Goal: Find specific page/section: Find specific page/section

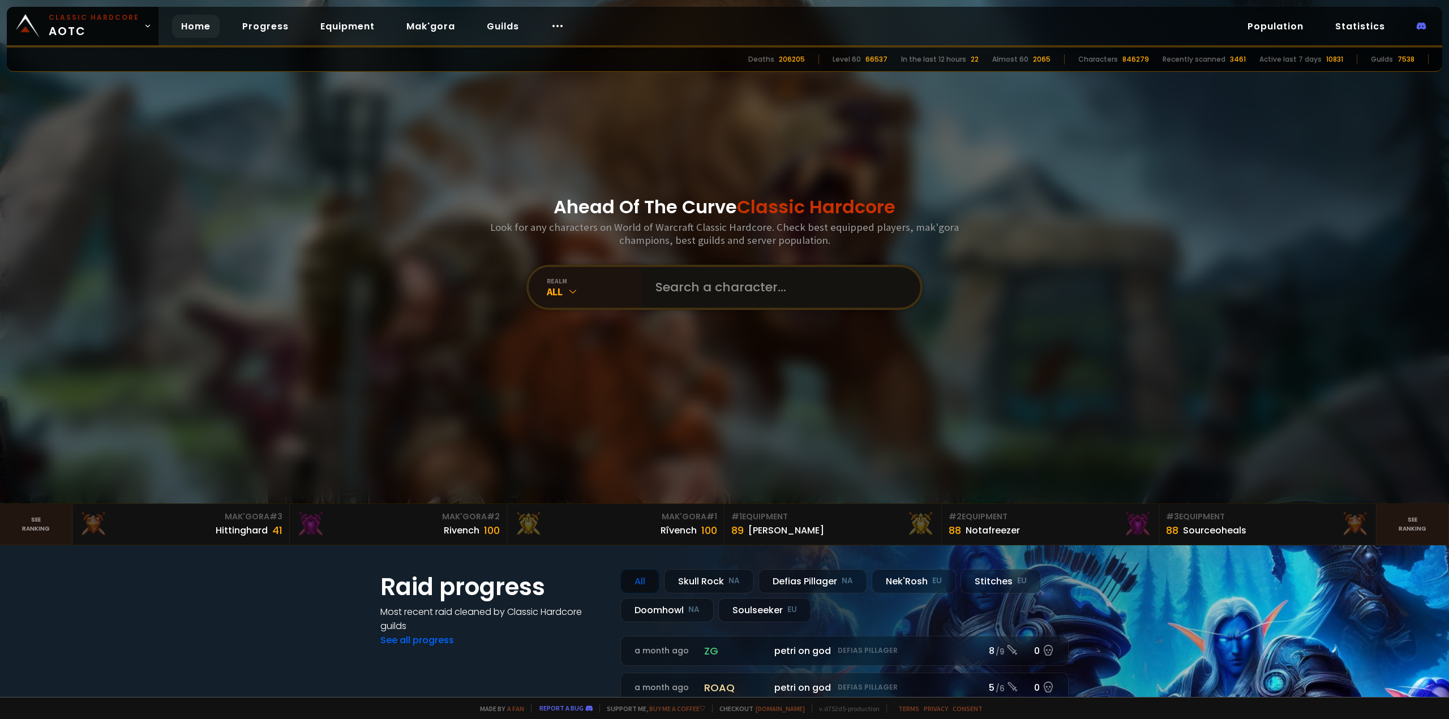
click at [681, 293] on input "text" at bounding box center [778, 287] width 258 height 41
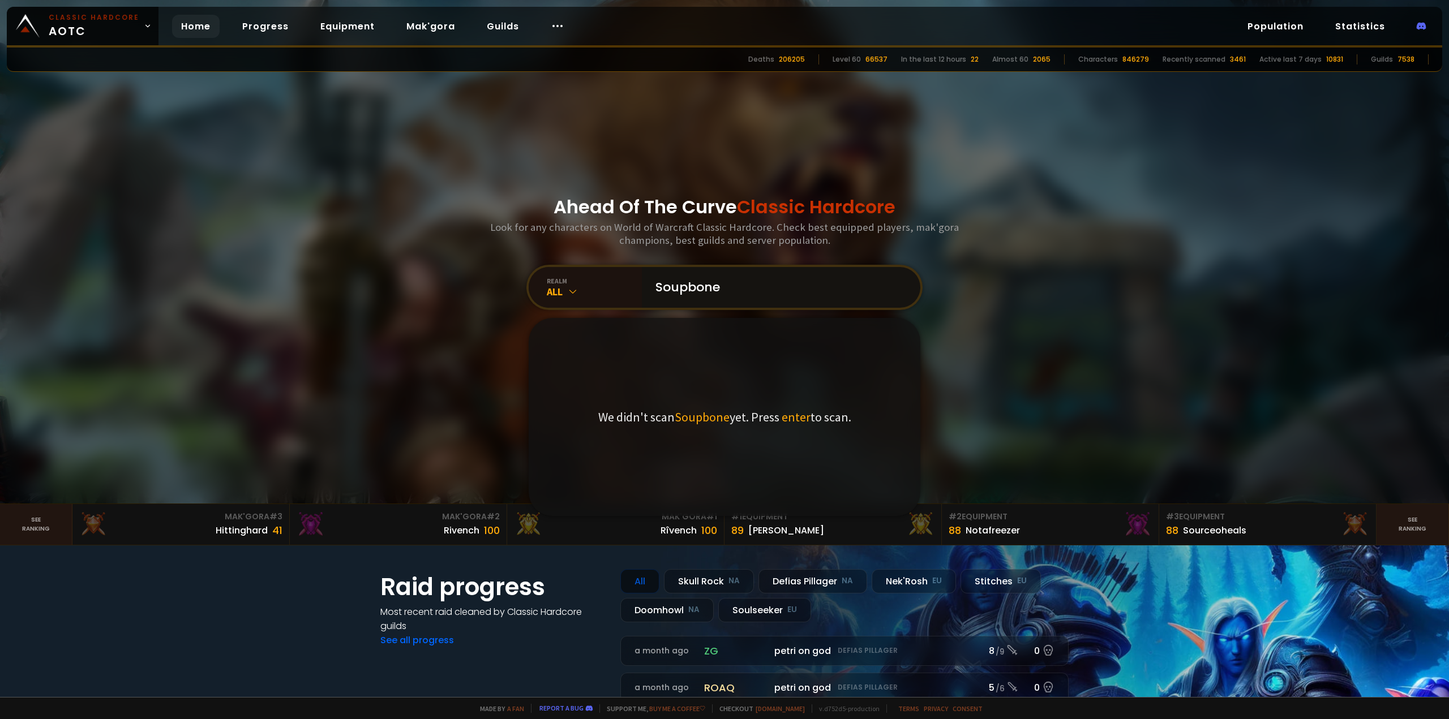
drag, startPoint x: 728, startPoint y: 298, endPoint x: 706, endPoint y: 295, distance: 22.3
click at [706, 295] on input "Soupbone" at bounding box center [778, 287] width 258 height 41
click at [787, 297] on input "Soupbone" at bounding box center [778, 287] width 258 height 41
type input "Soupbone"
click at [786, 419] on span "enter" at bounding box center [796, 417] width 29 height 16
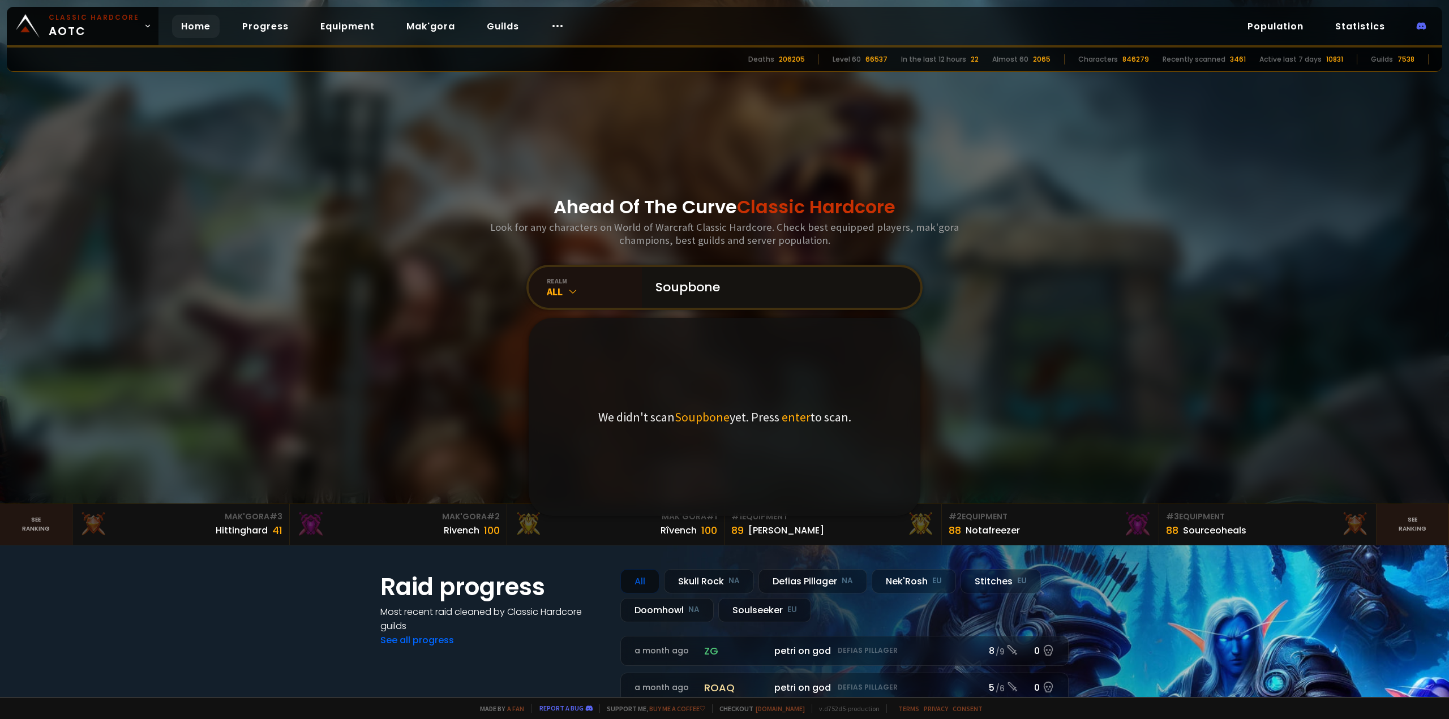
click at [769, 301] on input "Soupbone" at bounding box center [778, 287] width 258 height 41
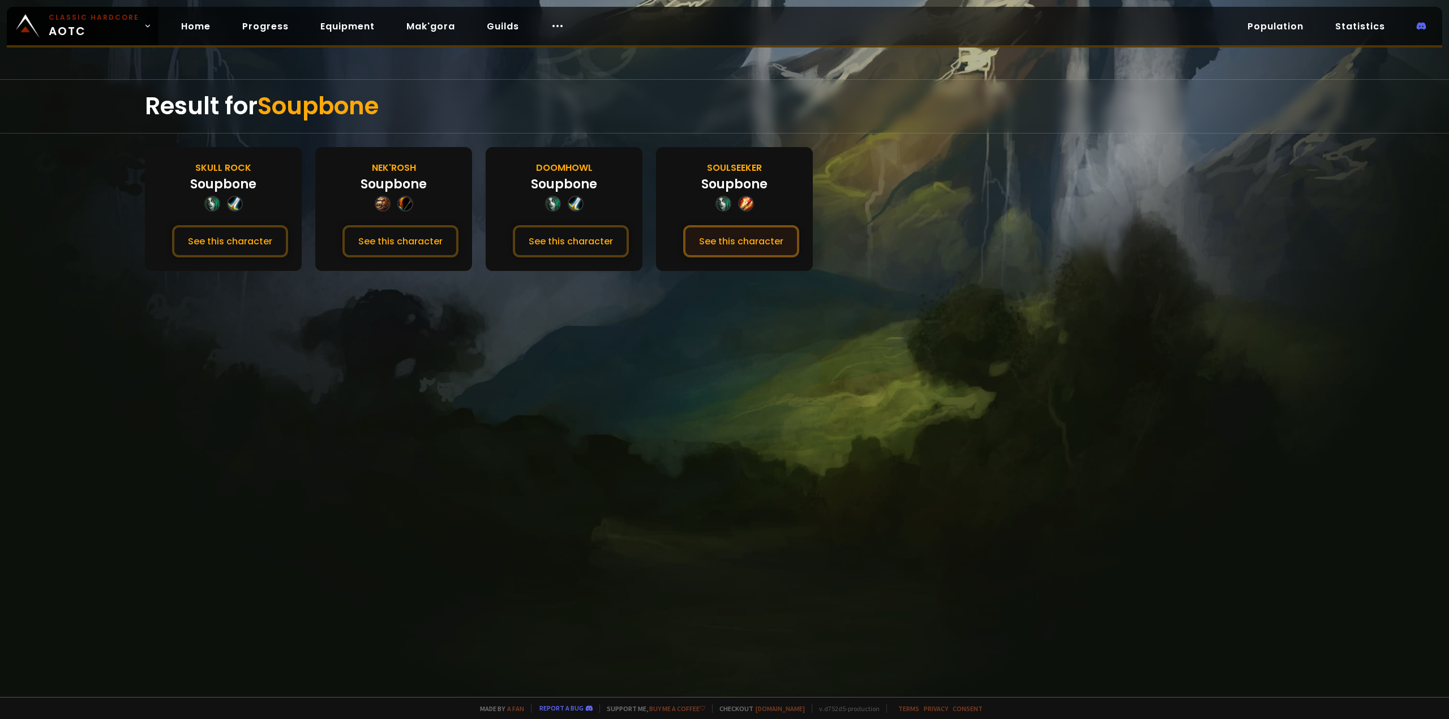
click at [748, 243] on button "See this character" at bounding box center [741, 241] width 116 height 32
click at [704, 235] on button "See this character" at bounding box center [741, 241] width 116 height 32
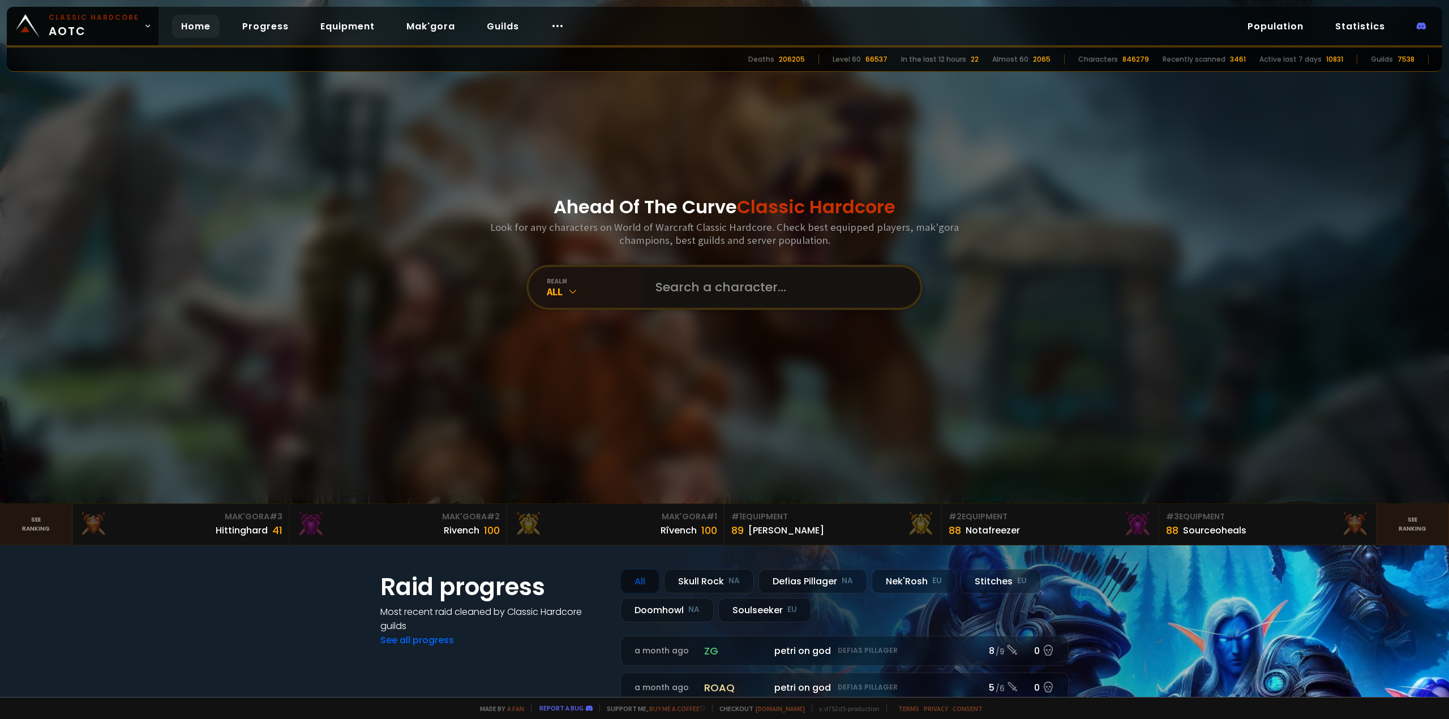
click at [681, 283] on input "text" at bounding box center [778, 287] width 258 height 41
type input "Taunttonpère"
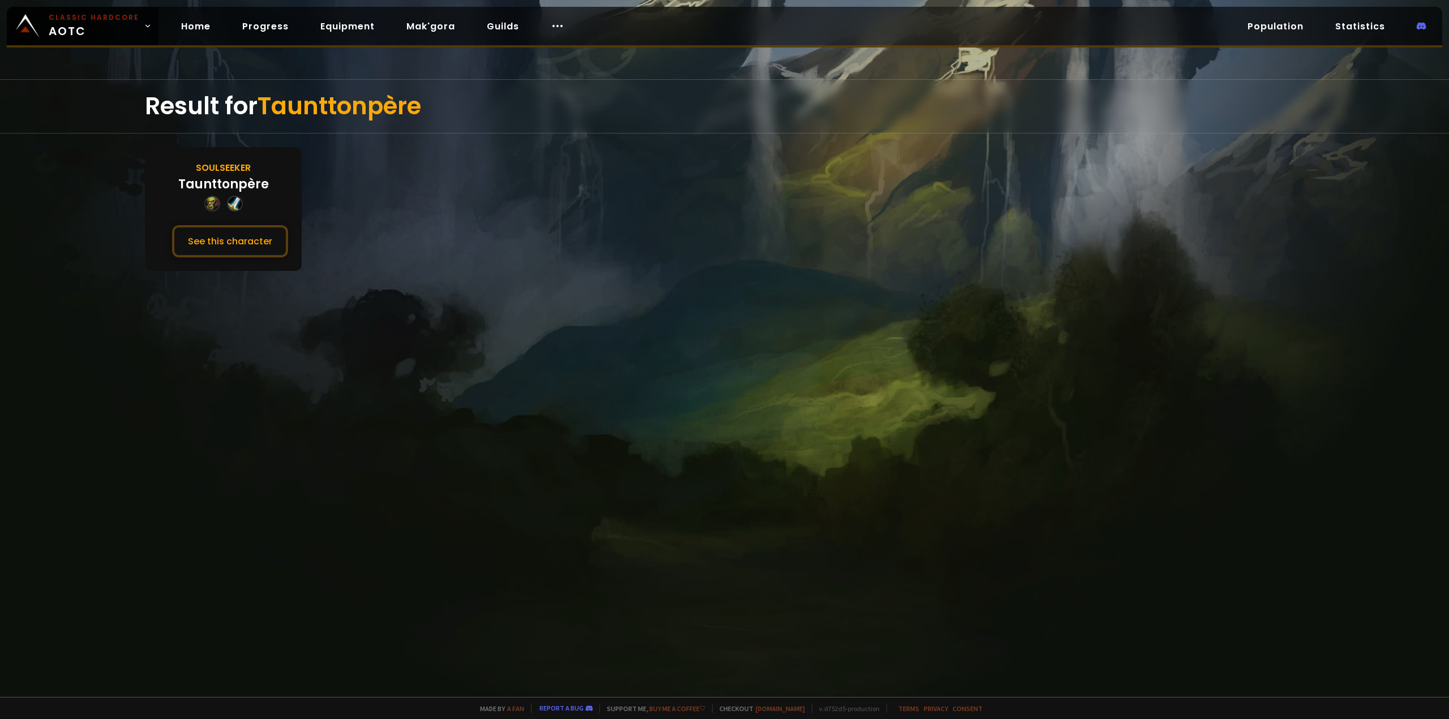
click at [239, 191] on div "Taunttonpère" at bounding box center [223, 184] width 91 height 19
click at [237, 229] on button "See this character" at bounding box center [230, 241] width 116 height 32
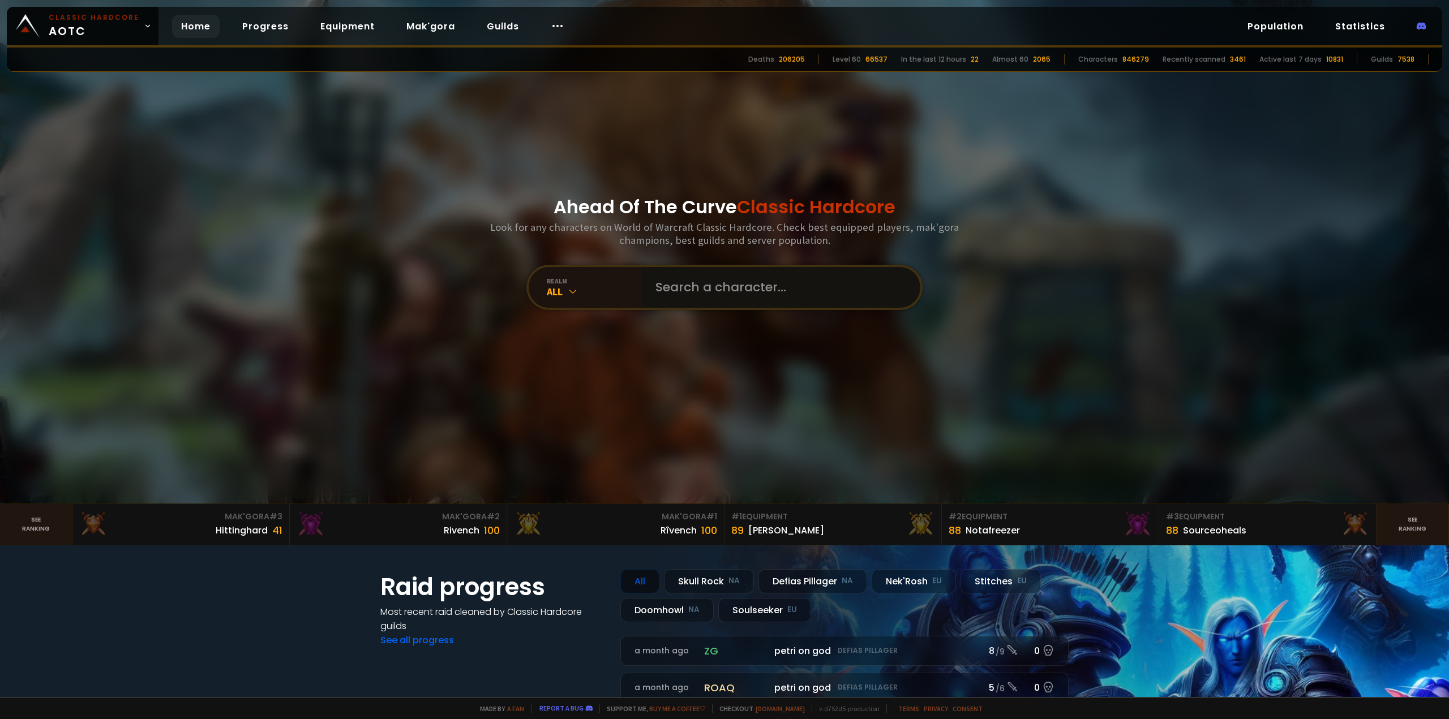
click at [664, 281] on input "text" at bounding box center [778, 287] width 258 height 41
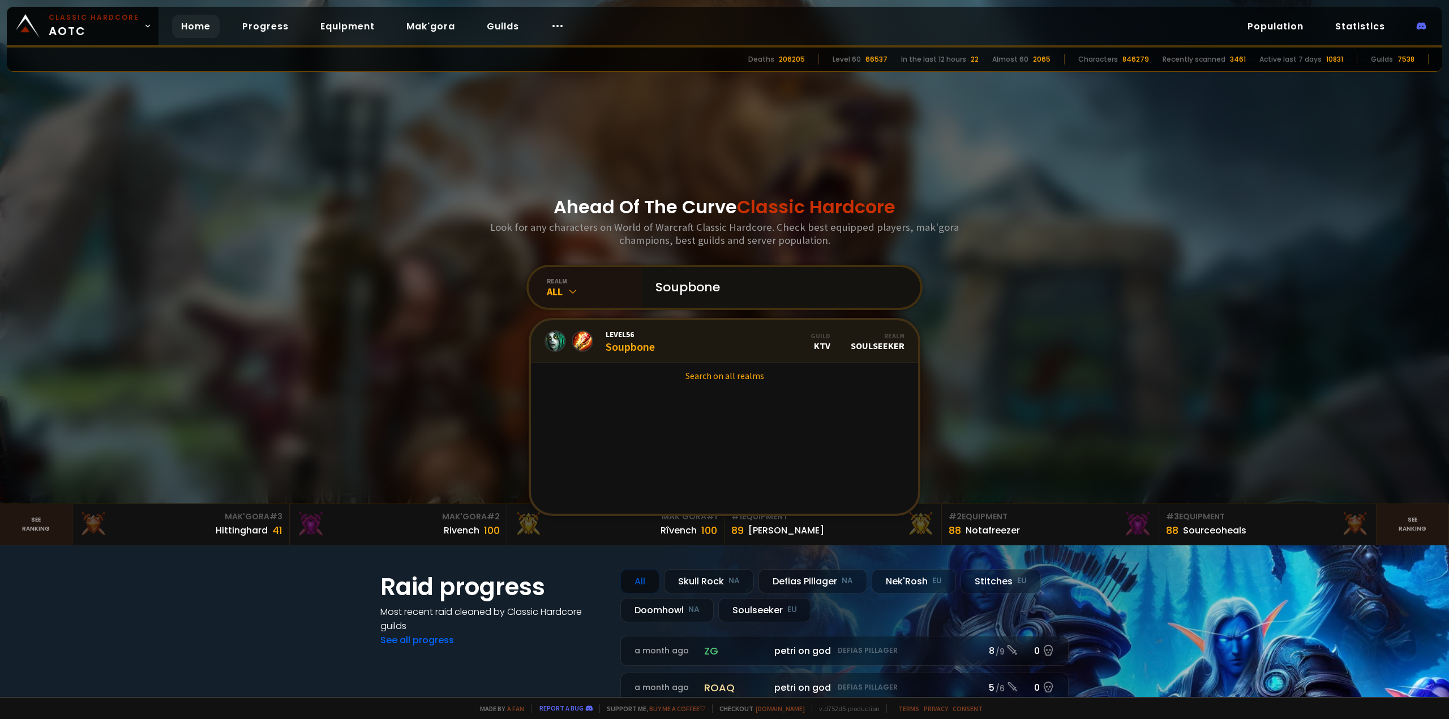
type input "Soupbone"
click at [654, 348] on link "Level 56 Soupbone Guild KTV Realm Soulseeker" at bounding box center [724, 341] width 387 height 43
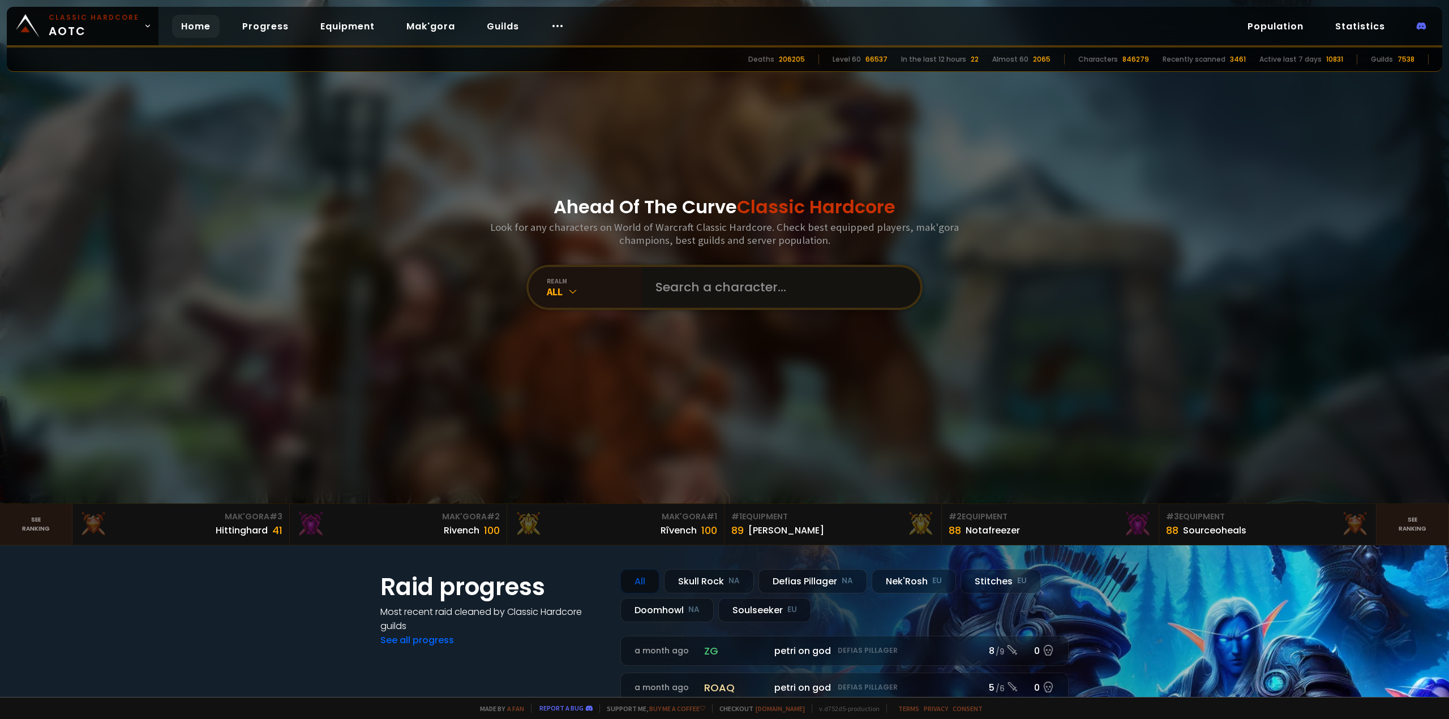
click at [740, 294] on input "text" at bounding box center [778, 287] width 258 height 41
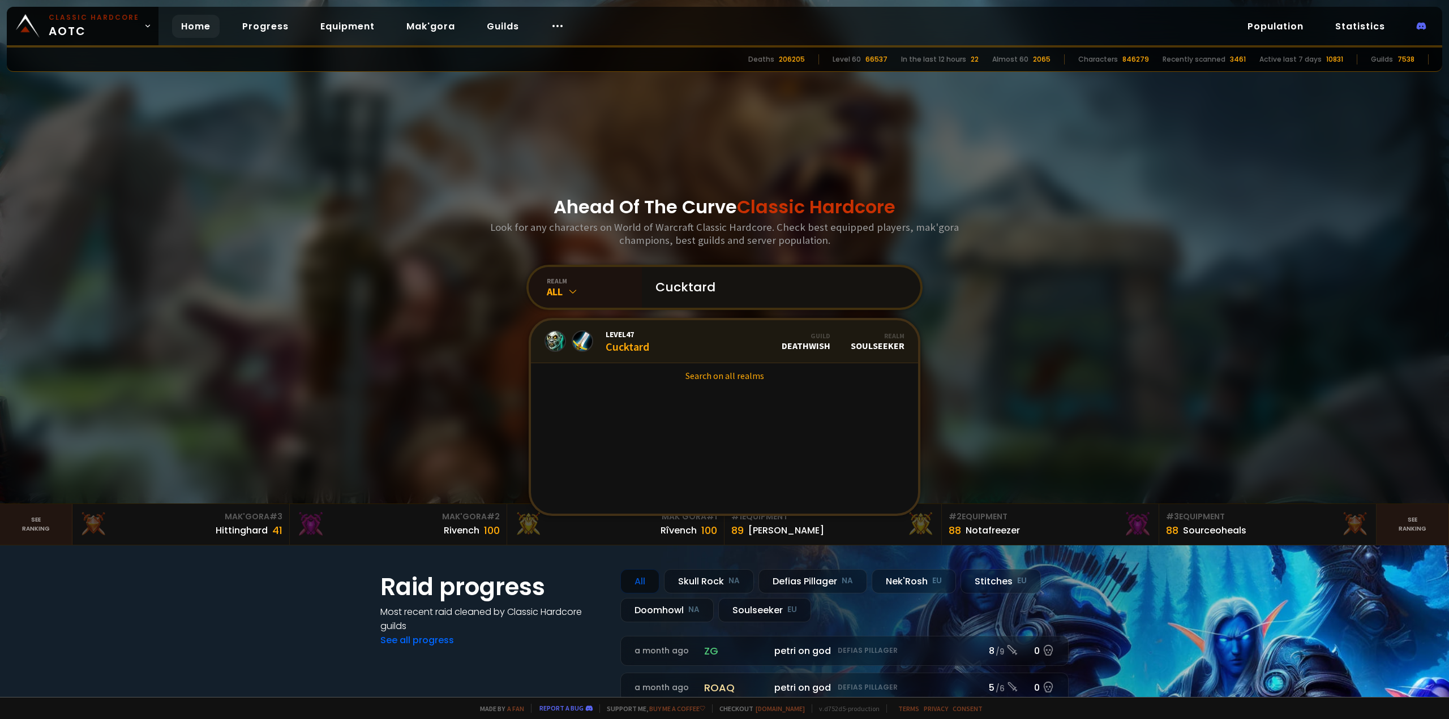
type input "Cucktard"
click at [692, 343] on link "Level 47 Cucktard Guild Deathwish Realm Soulseeker" at bounding box center [724, 341] width 387 height 43
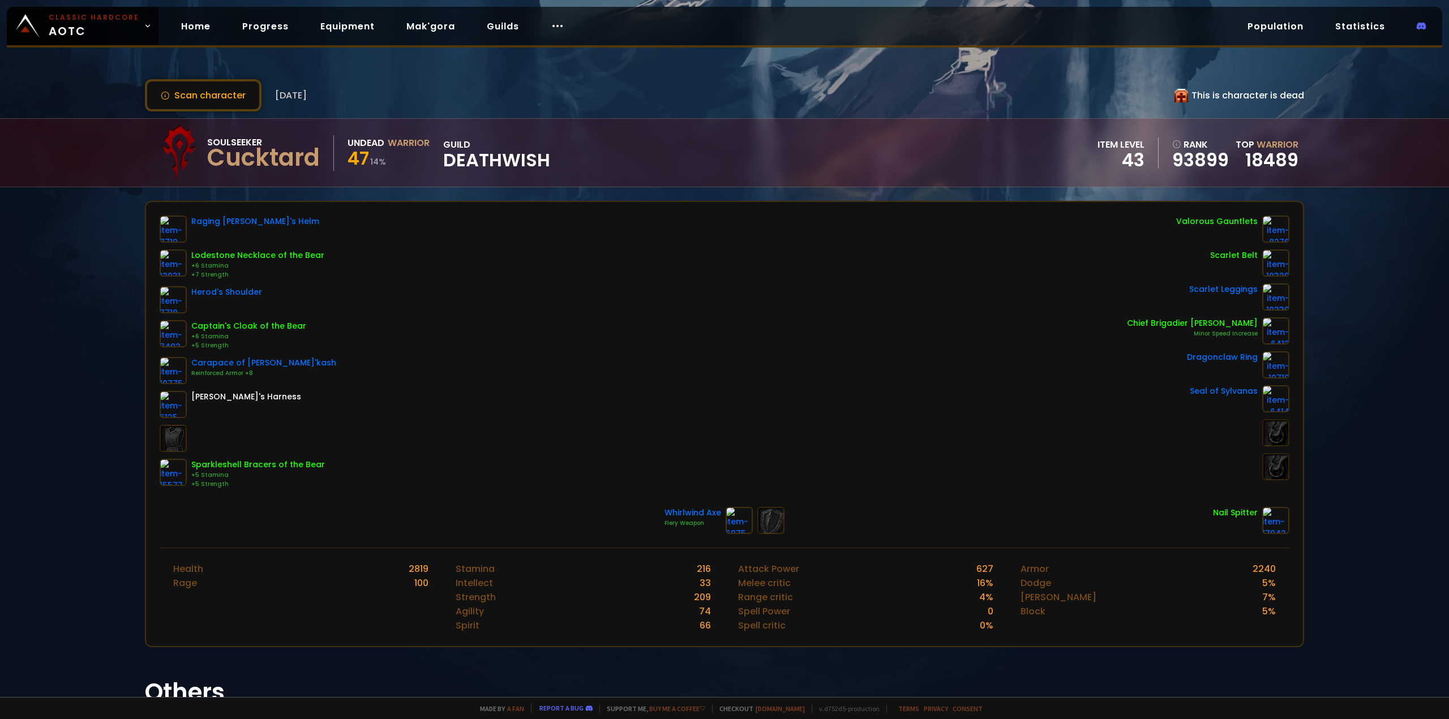
click at [470, 161] on span "Deathwish" at bounding box center [496, 160] width 107 height 17
click at [1174, 101] on icon at bounding box center [1181, 96] width 14 height 14
click at [499, 159] on span "Deathwish" at bounding box center [496, 160] width 107 height 17
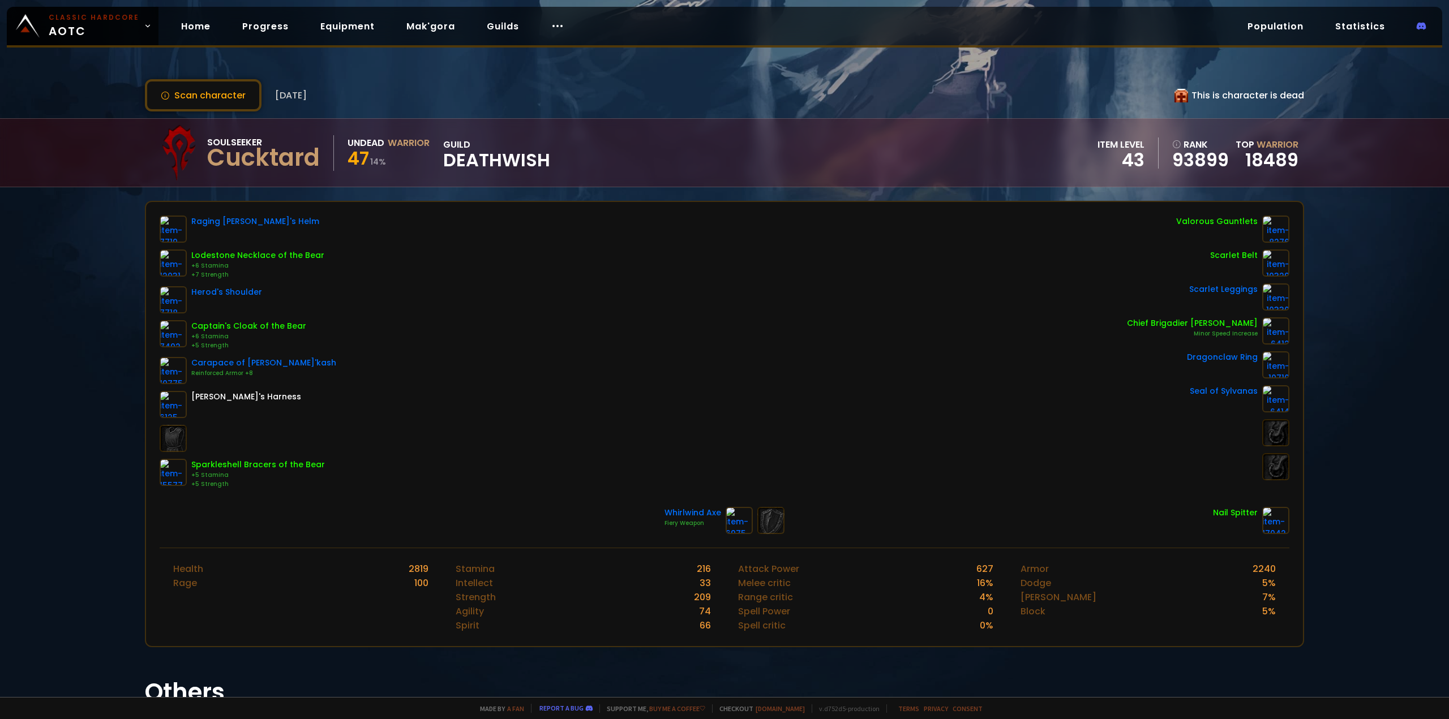
drag, startPoint x: 247, startPoint y: 156, endPoint x: 241, endPoint y: 123, distance: 32.9
click at [247, 156] on div "Cucktard" at bounding box center [263, 157] width 113 height 17
click at [228, 90] on button "Scan character" at bounding box center [203, 95] width 117 height 32
click at [556, 19] on div at bounding box center [558, 26] width 32 height 23
click at [181, 23] on link "Home" at bounding box center [196, 26] width 48 height 23
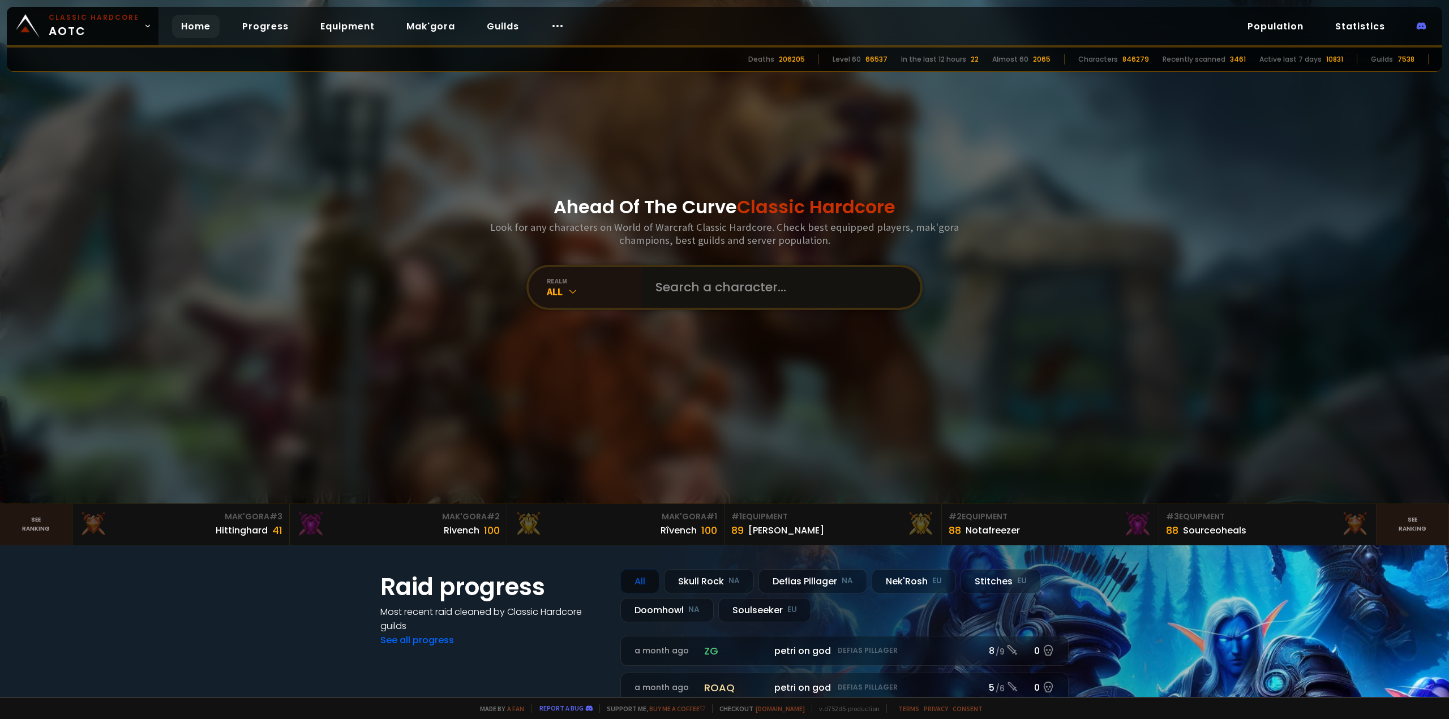
click at [677, 299] on input "text" at bounding box center [778, 287] width 258 height 41
type input "Rhodo"
click at [675, 294] on input "text" at bounding box center [778, 287] width 258 height 41
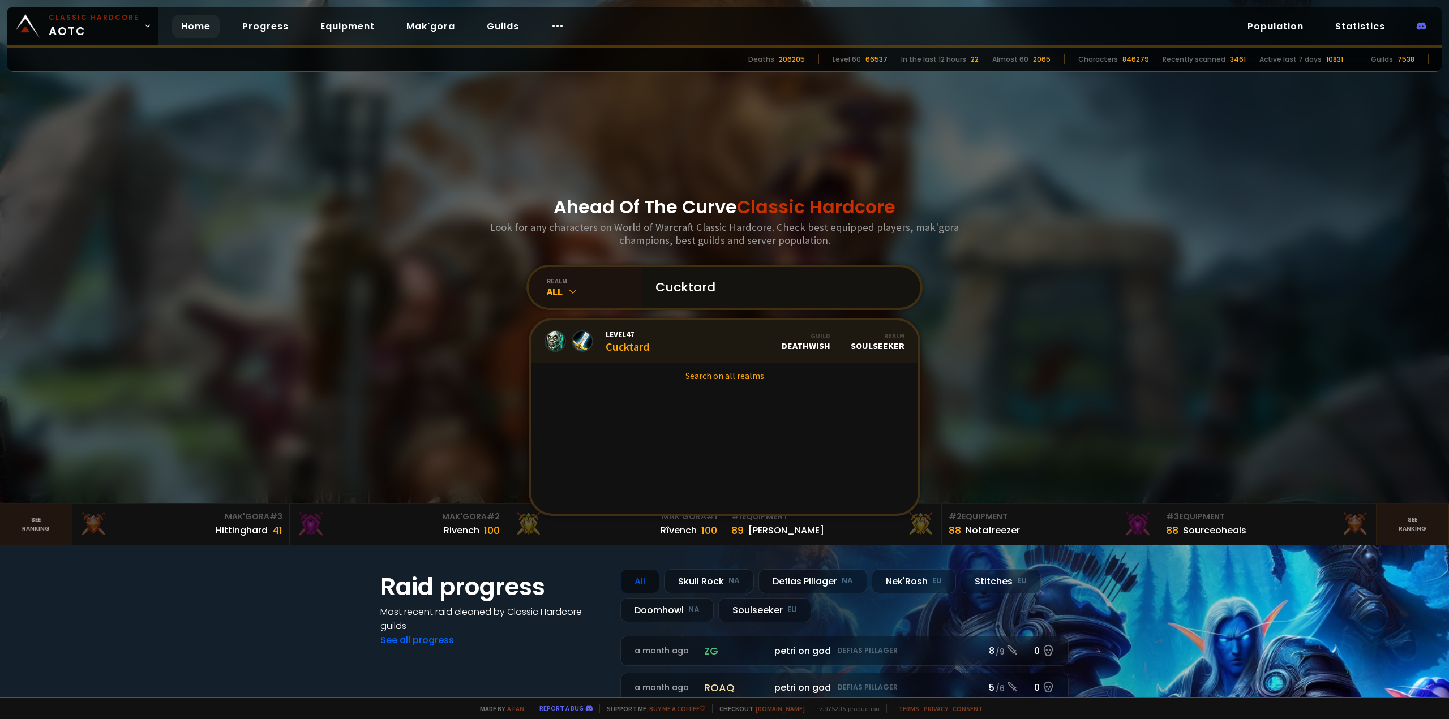
type input "Cucktard"
click at [678, 337] on link "Level 47 Cucktard Guild Deathwish Realm Soulseeker" at bounding box center [724, 341] width 387 height 43
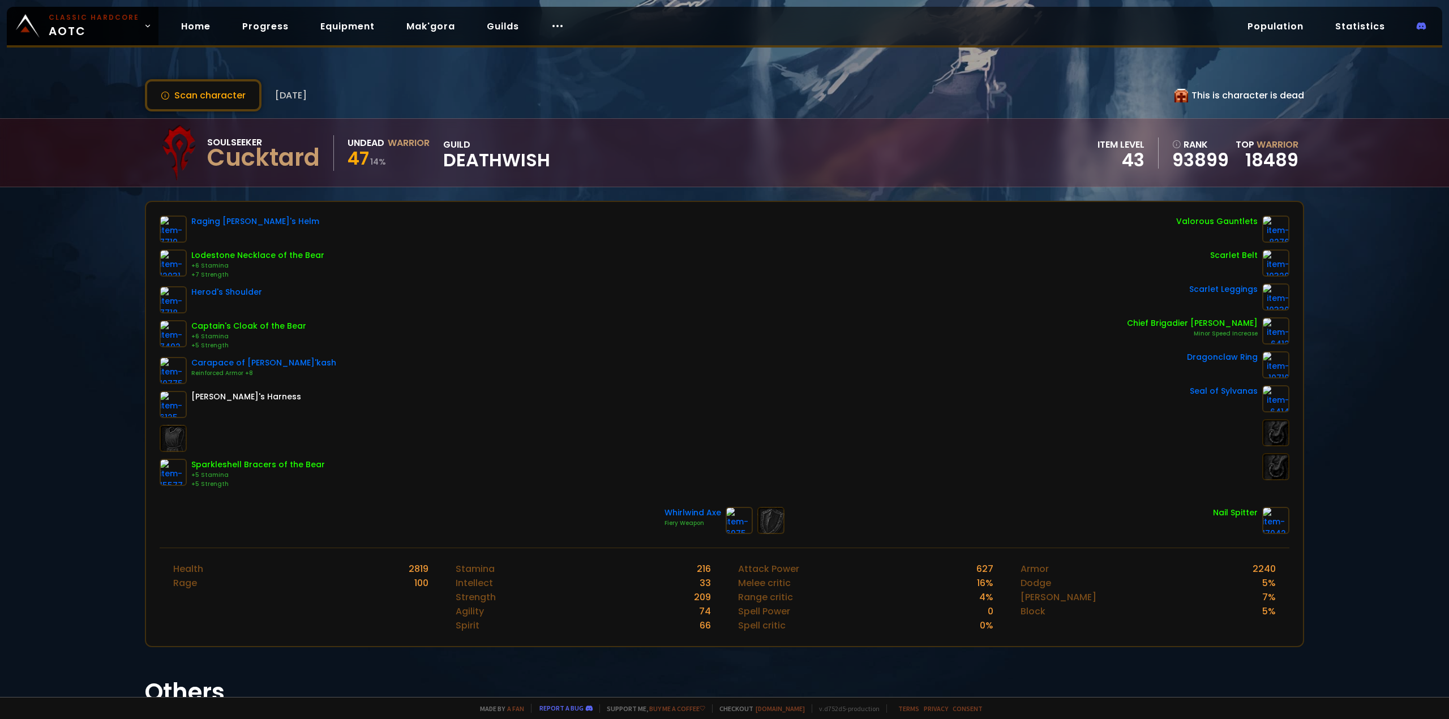
click at [304, 162] on div "Cucktard" at bounding box center [263, 157] width 113 height 17
